Goal: Task Accomplishment & Management: Manage account settings

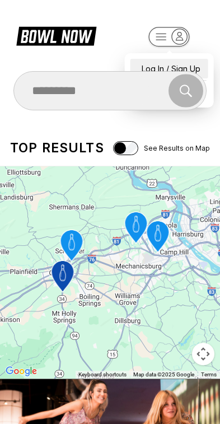
click at [186, 60] on div "Log In / Sign Up" at bounding box center [169, 69] width 78 height 20
select select "**"
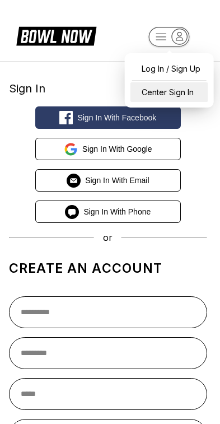
click at [187, 98] on div "Center Sign In" at bounding box center [169, 92] width 78 height 20
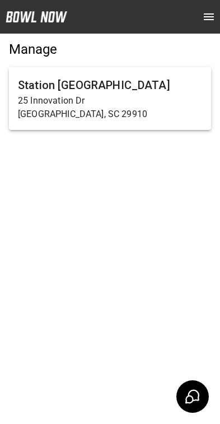
click at [144, 97] on p "25 Innovation Dr" at bounding box center [110, 100] width 184 height 13
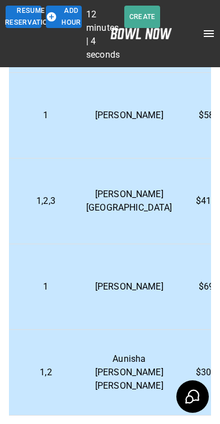
scroll to position [105, 0]
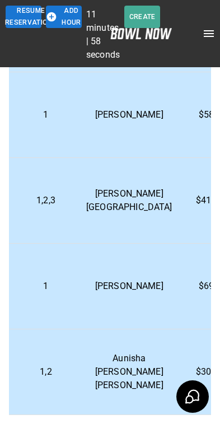
click at [136, 289] on td "[PERSON_NAME]" at bounding box center [129, 286] width 104 height 86
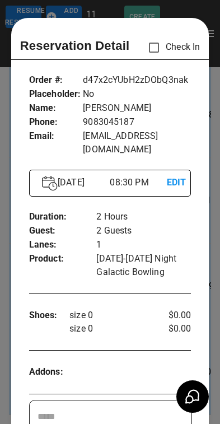
scroll to position [18, 0]
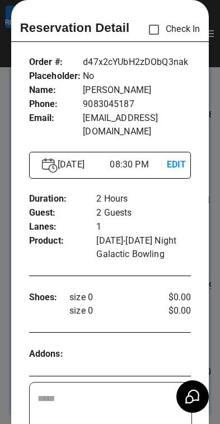
click at [178, 158] on p "EDIT" at bounding box center [172, 165] width 11 height 14
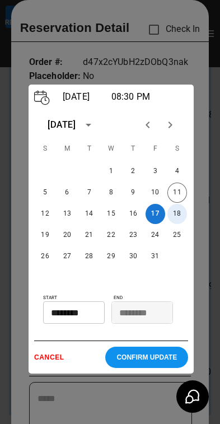
click at [181, 224] on button "18" at bounding box center [177, 214] width 20 height 20
click at [75, 323] on input "********" at bounding box center [70, 312] width 54 height 22
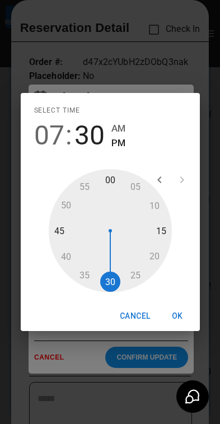
click at [72, 265] on div at bounding box center [110, 230] width 123 height 123
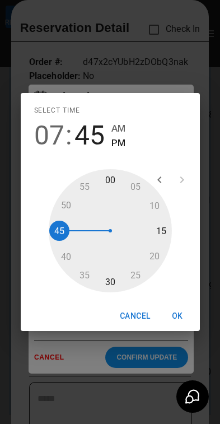
type input "********"
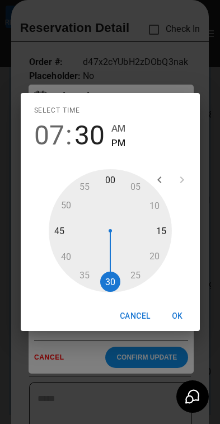
click at [174, 323] on button "OK" at bounding box center [177, 316] width 36 height 21
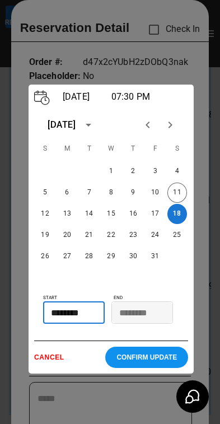
click at [157, 361] on p "CONFIRM UPDATE" at bounding box center [146, 357] width 60 height 8
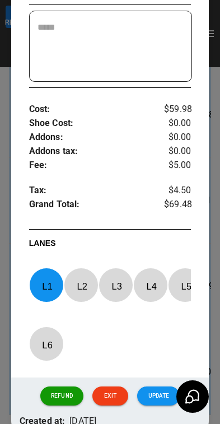
click at [161, 388] on button "Update" at bounding box center [158, 395] width 43 height 19
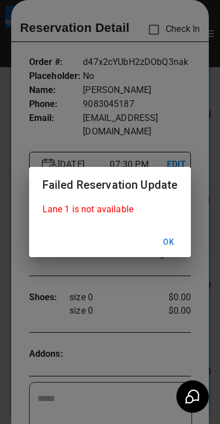
click at [171, 249] on button "Ok" at bounding box center [169, 242] width 36 height 21
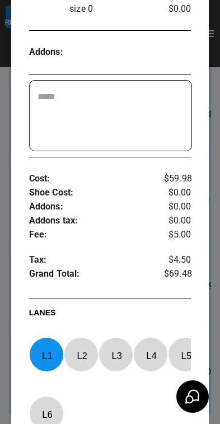
scroll to position [325, 0]
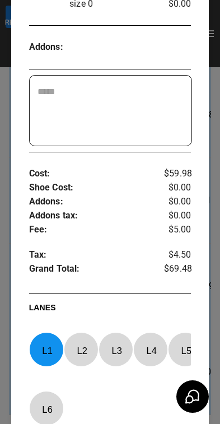
click at [81, 337] on p "L 2" at bounding box center [82, 350] width 37 height 26
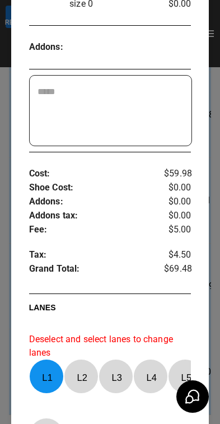
click at [82, 364] on p "L 2" at bounding box center [82, 377] width 37 height 26
click at [50, 364] on p "L 1" at bounding box center [47, 377] width 37 height 26
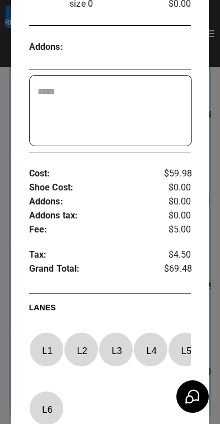
click at [83, 337] on p "L 2" at bounding box center [82, 350] width 37 height 26
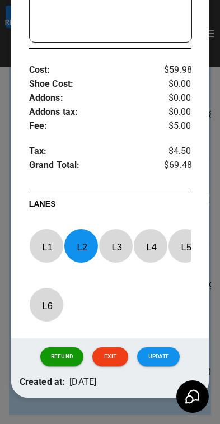
click at [165, 354] on button "Update" at bounding box center [158, 356] width 43 height 19
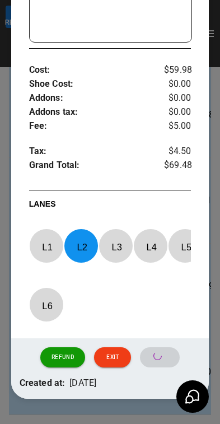
scroll to position [18, 0]
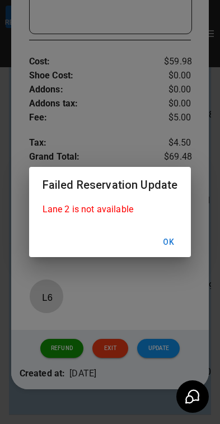
click at [175, 249] on button "Ok" at bounding box center [169, 242] width 36 height 21
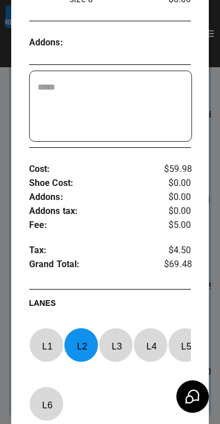
scroll to position [330, 0]
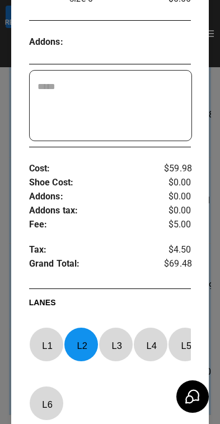
click at [80, 332] on p "L 2" at bounding box center [82, 345] width 37 height 26
click at [155, 332] on p "L 4" at bounding box center [151, 345] width 37 height 26
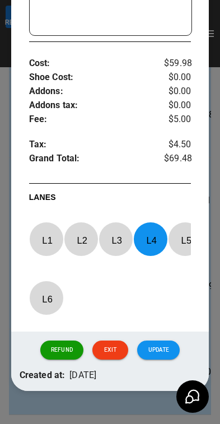
scroll to position [434, 0]
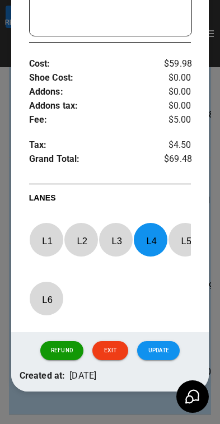
click at [162, 344] on button "Update" at bounding box center [158, 350] width 43 height 19
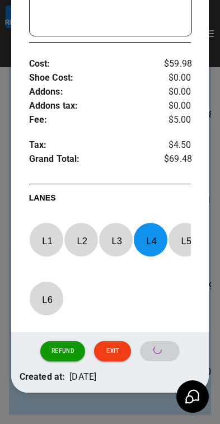
scroll to position [18, 0]
